Goal: Information Seeking & Learning: Learn about a topic

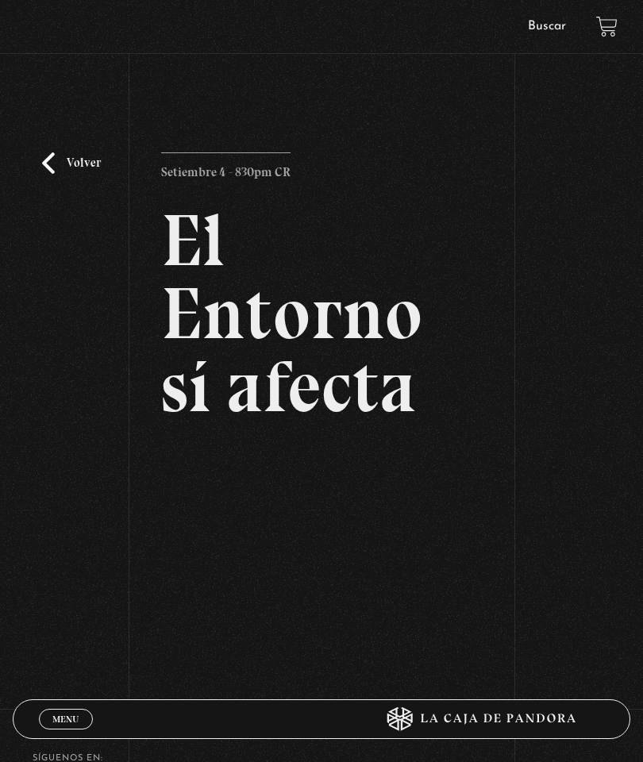
scroll to position [211, 0]
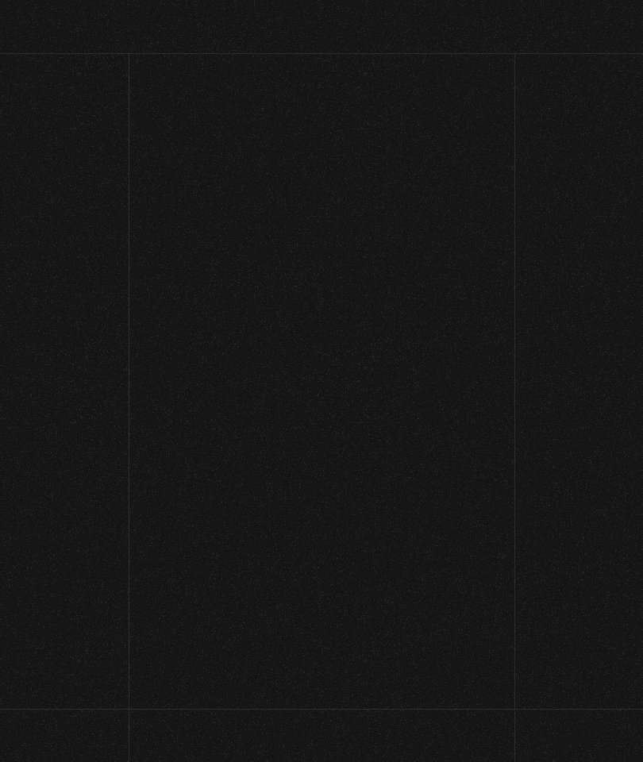
scroll to position [201, 0]
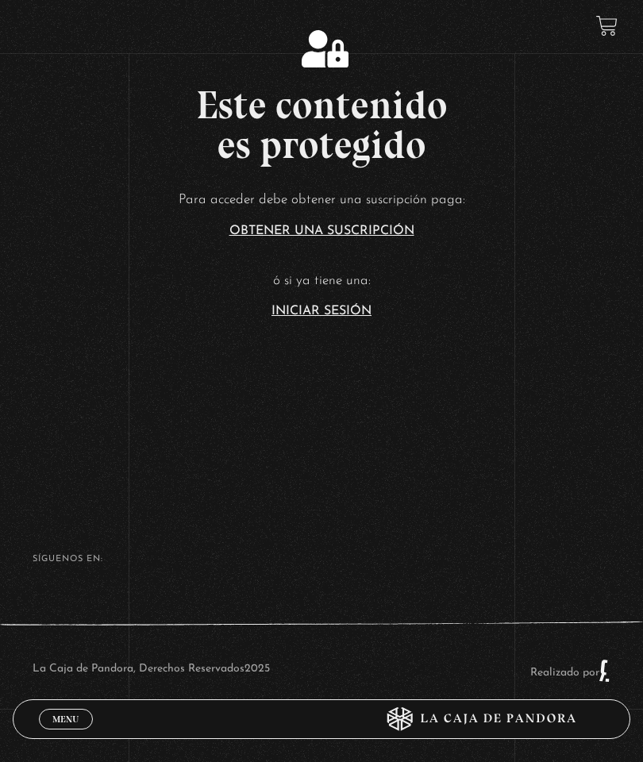
click at [293, 304] on section "Este contenido es protegido Para acceder debe obtener una suscripción paga: Obt…" at bounding box center [321, 155] width 643 height 610
click at [301, 305] on link "Iniciar Sesión" at bounding box center [321, 311] width 100 height 13
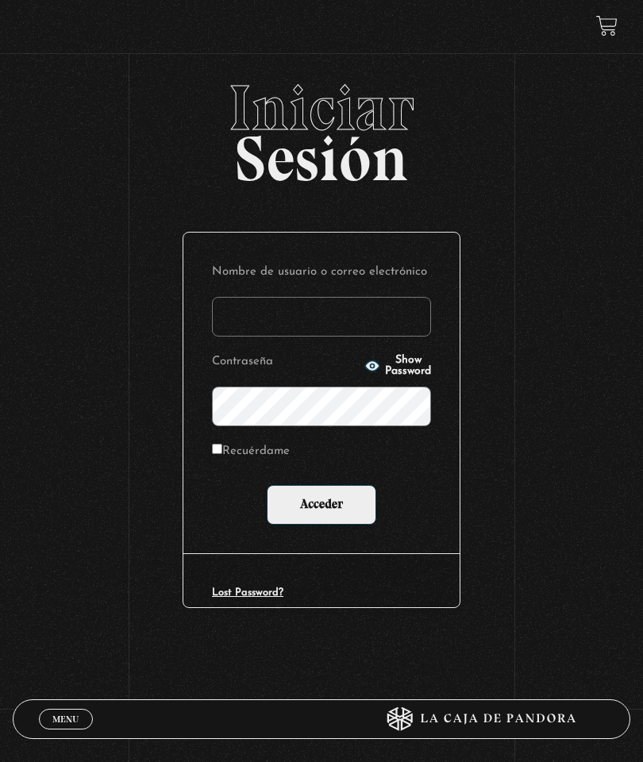
type input "vivimhdz@gmail.com"
click at [302, 515] on input "Acceder" at bounding box center [322, 505] width 110 height 40
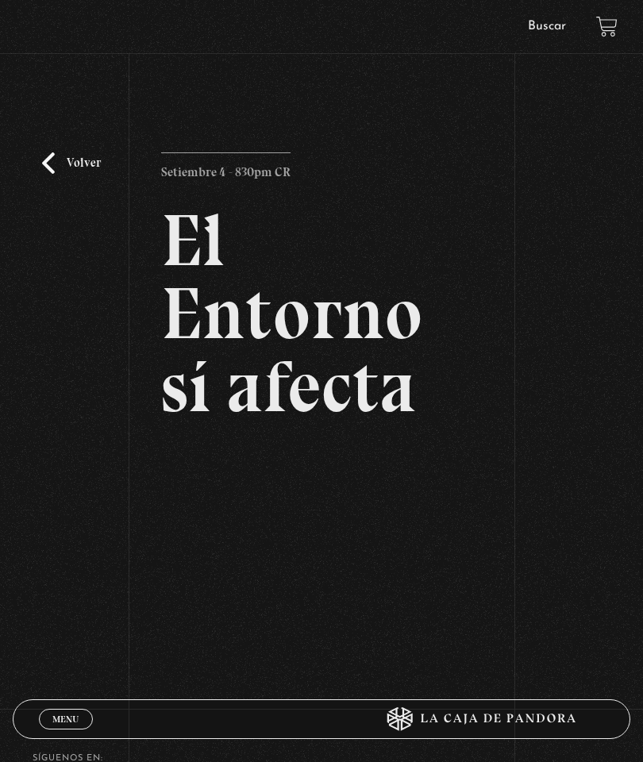
scroll to position [47, 0]
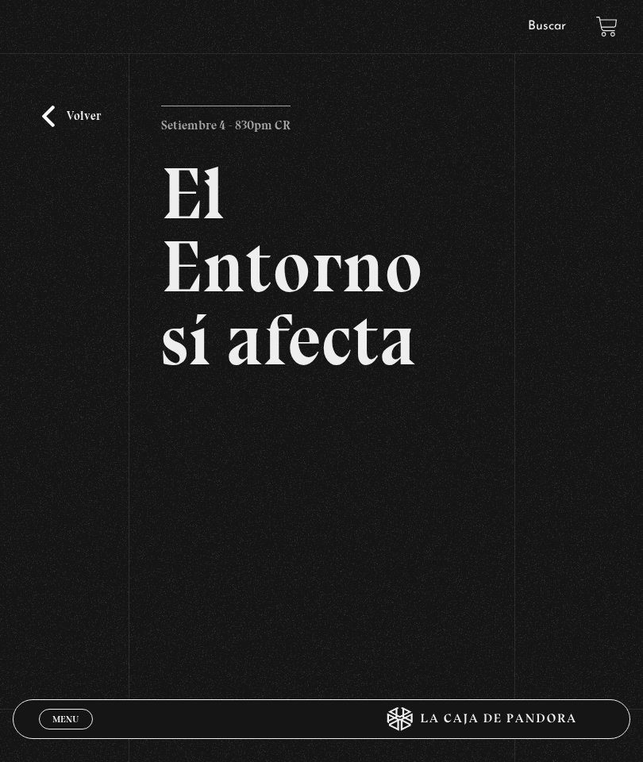
click at [488, 578] on div "Volver Setiembre 4 - 830pm CR El Entorno sí afecta" at bounding box center [321, 320] width 643 height 583
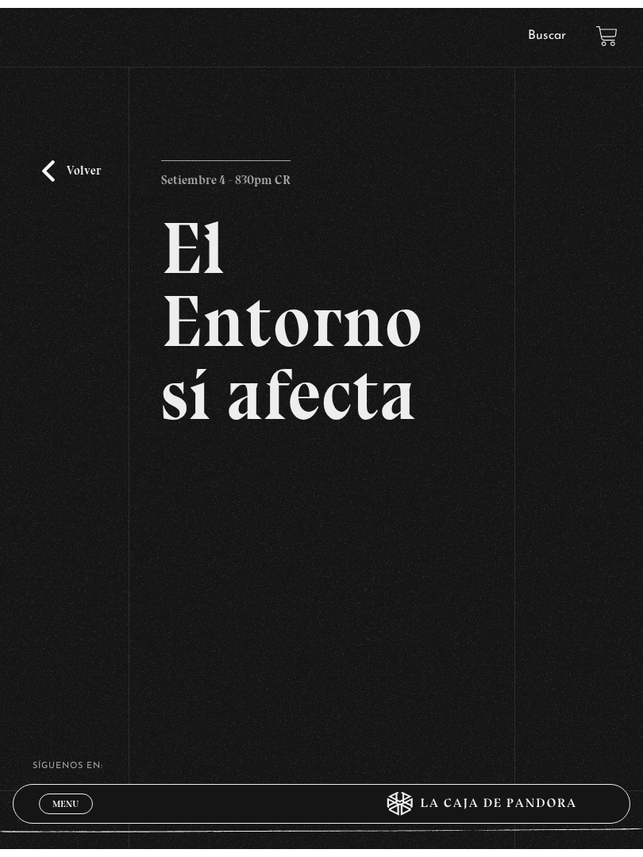
scroll to position [0, 0]
